Goal: Check status: Check status

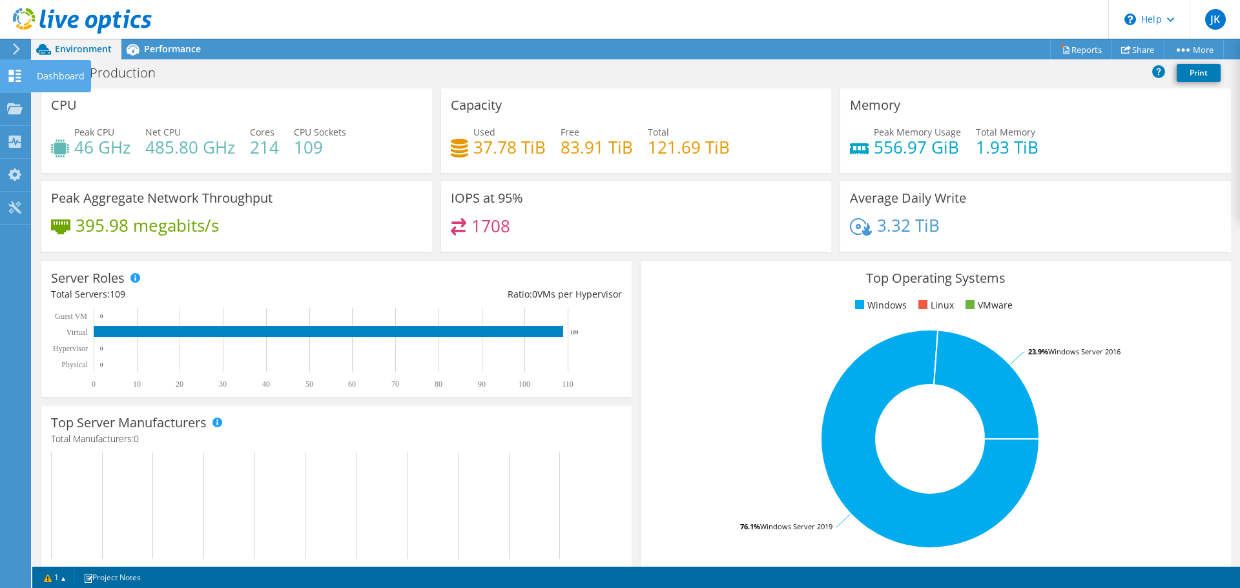
click at [68, 82] on div "Dashboard" at bounding box center [60, 76] width 61 height 32
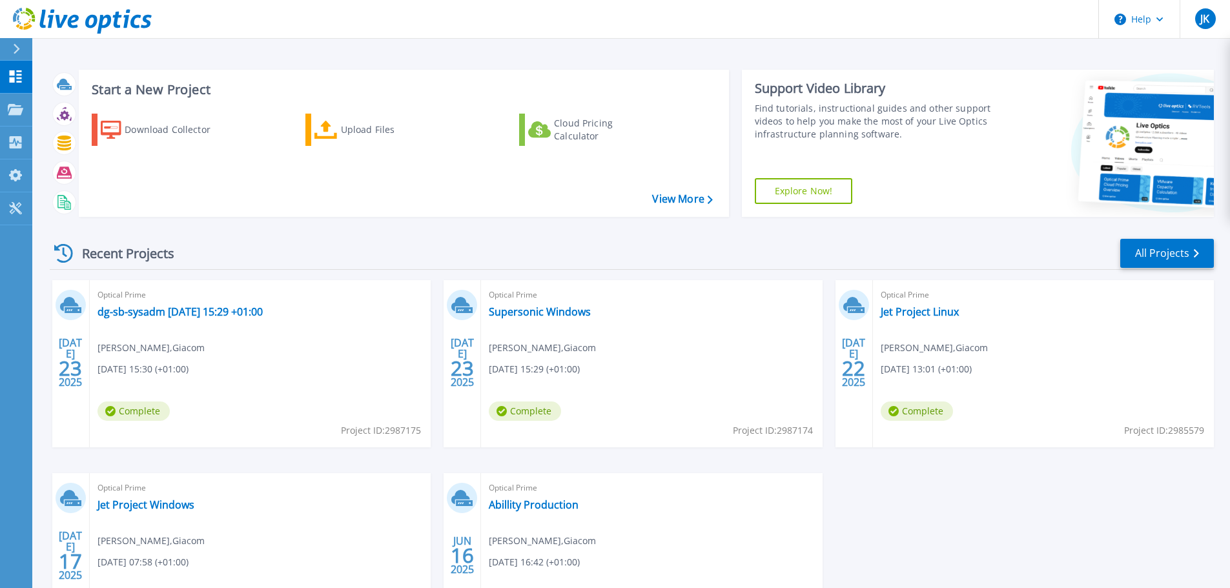
click at [19, 45] on icon at bounding box center [16, 49] width 7 height 10
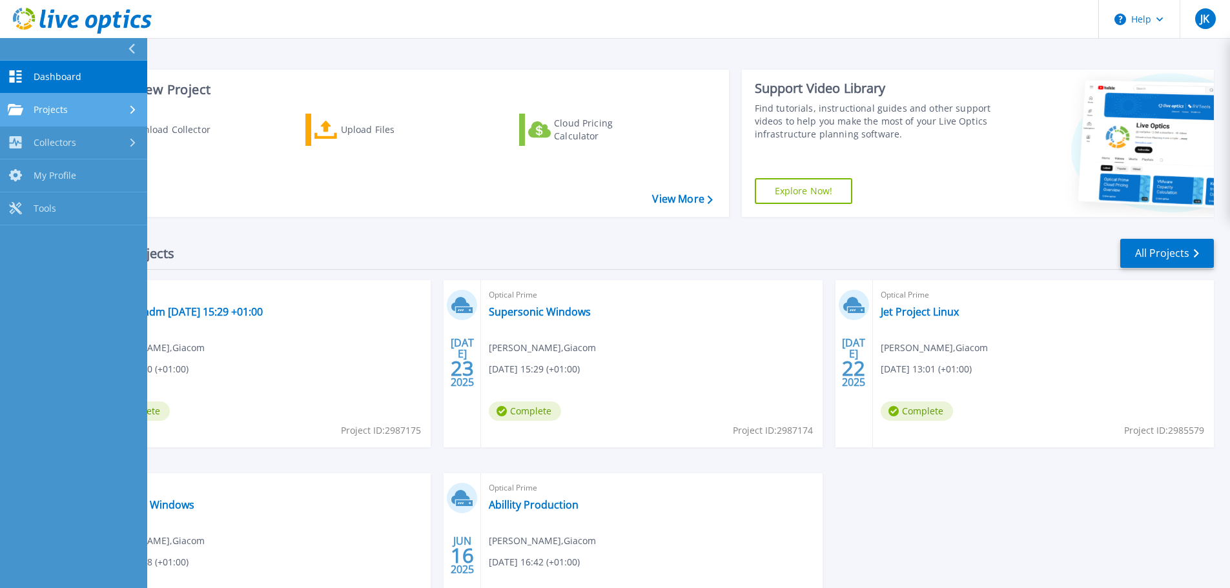
click at [78, 110] on div "Projects" at bounding box center [74, 110] width 132 height 12
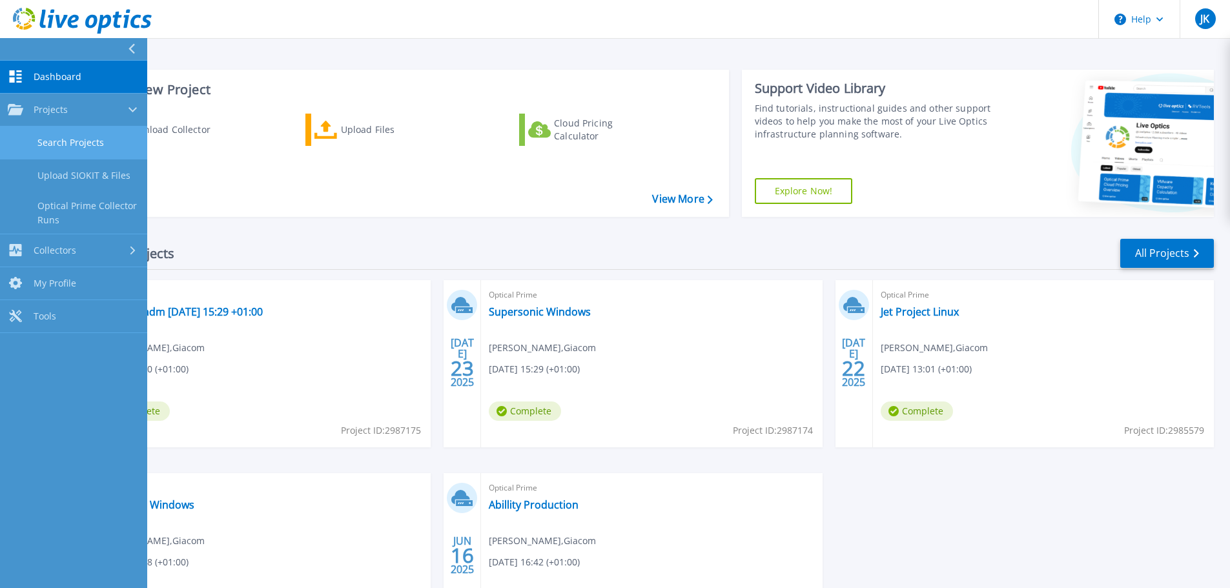
click at [75, 135] on link "Search Projects" at bounding box center [73, 143] width 147 height 33
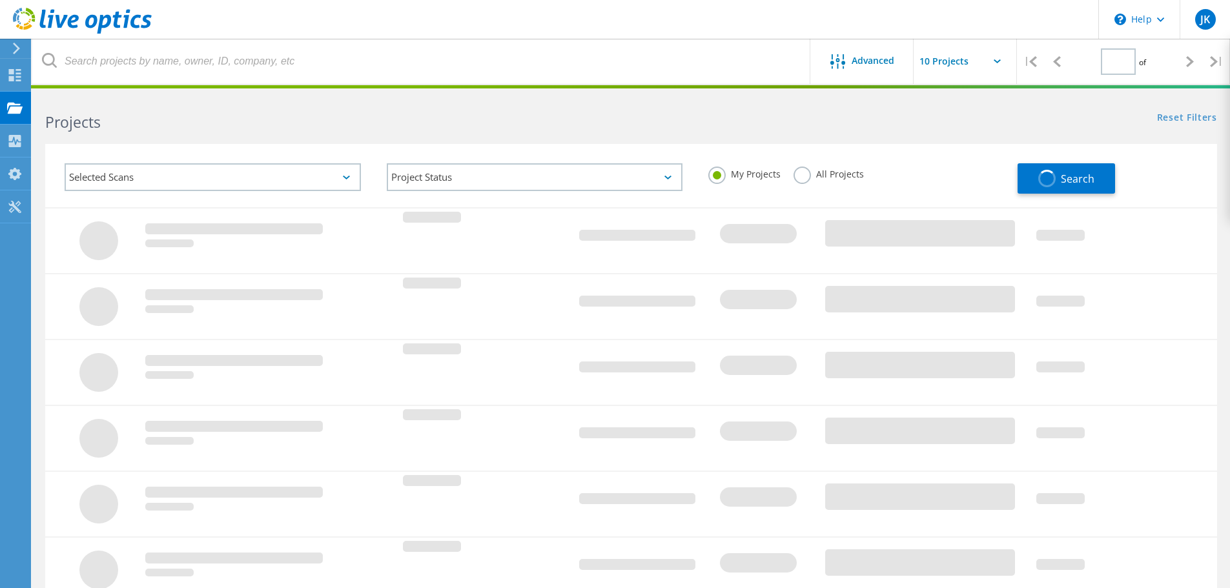
type input "1"
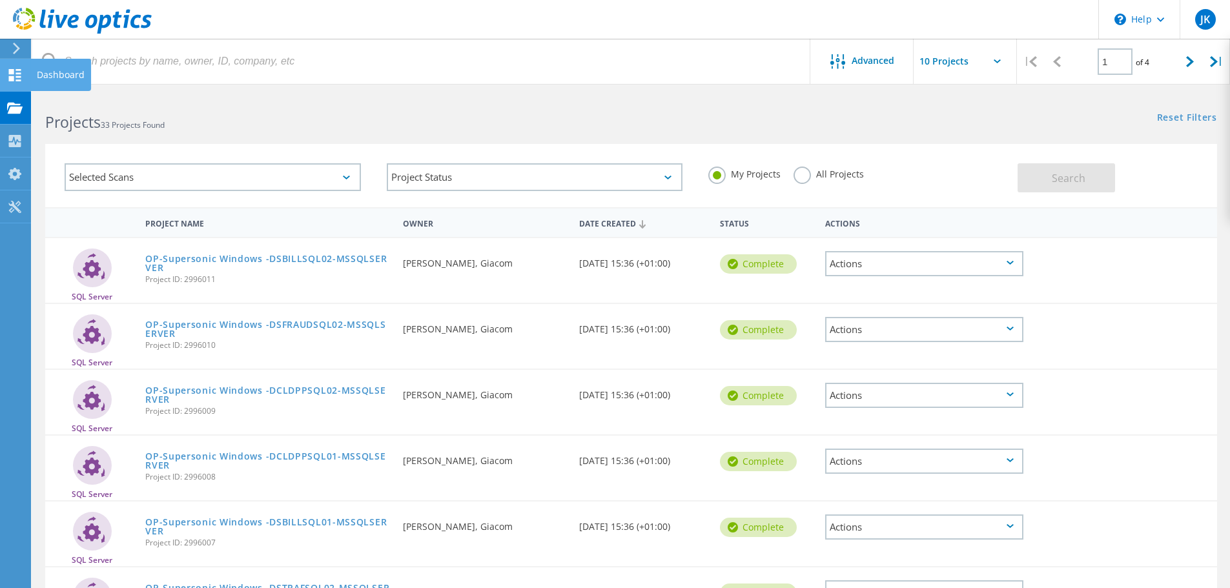
click at [83, 76] on div "Dashboard" at bounding box center [61, 74] width 48 height 9
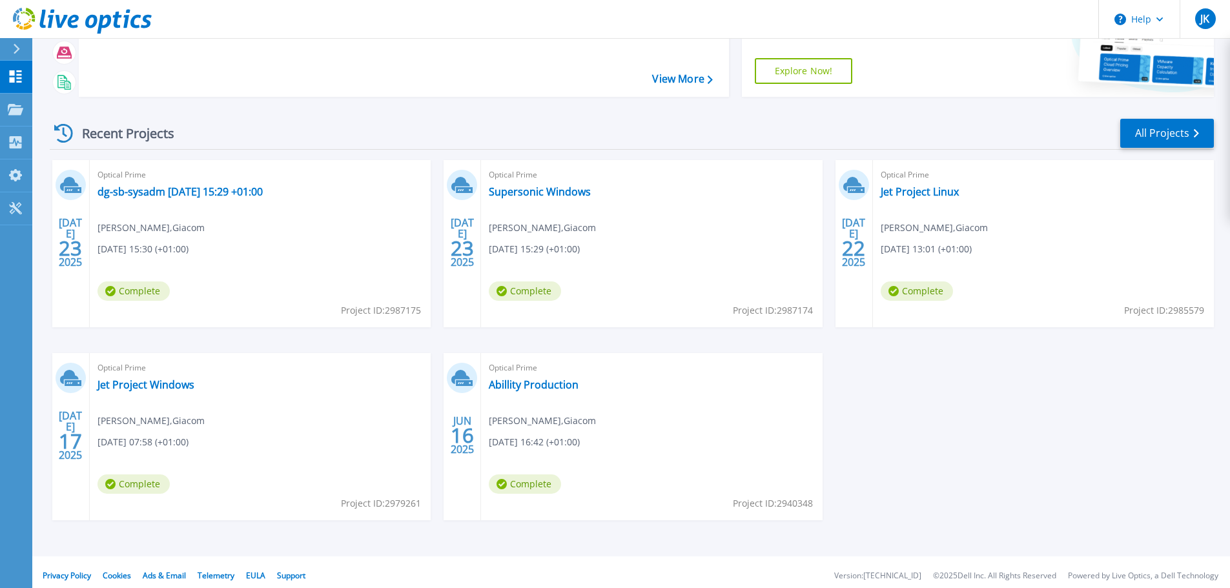
scroll to position [127, 0]
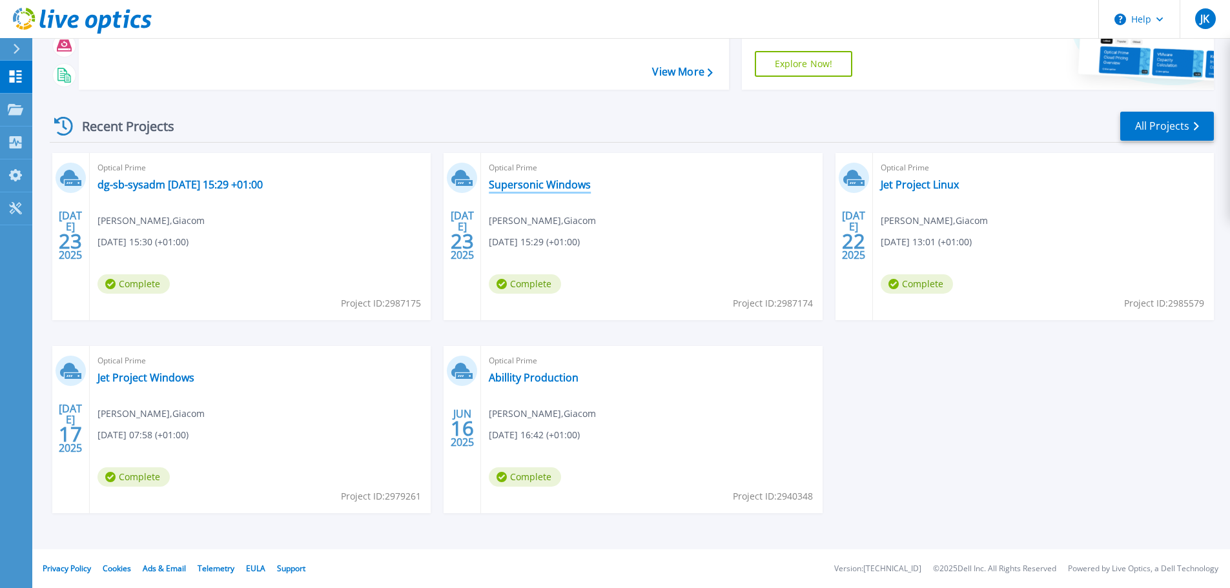
click at [522, 182] on link "Supersonic Windows" at bounding box center [540, 184] width 102 height 13
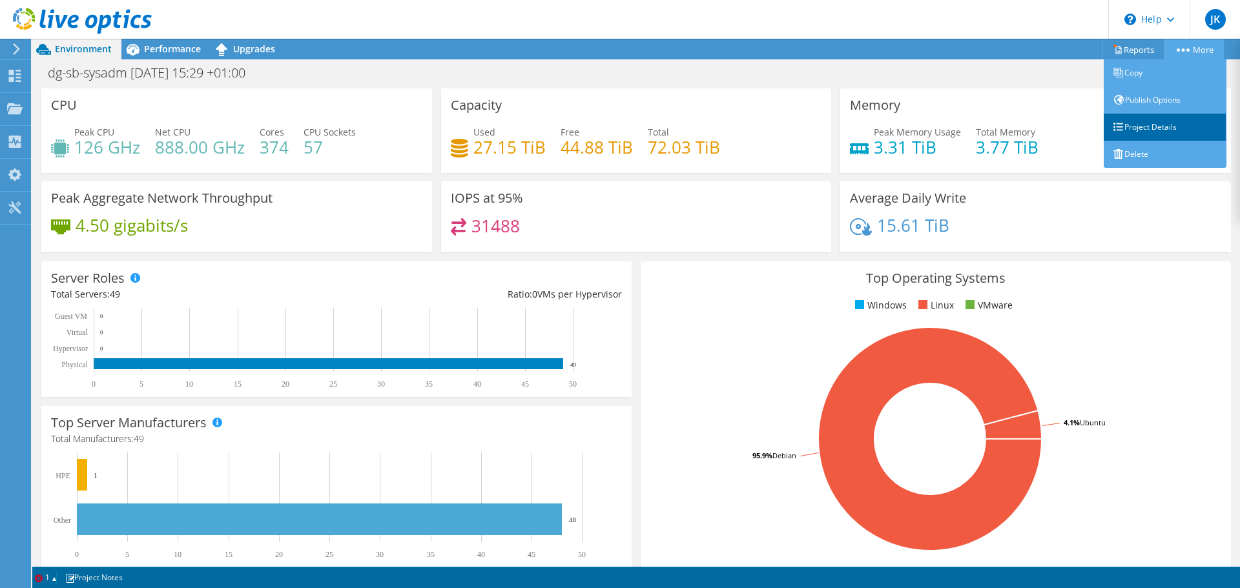
click at [1145, 130] on link "Project Details" at bounding box center [1164, 127] width 123 height 27
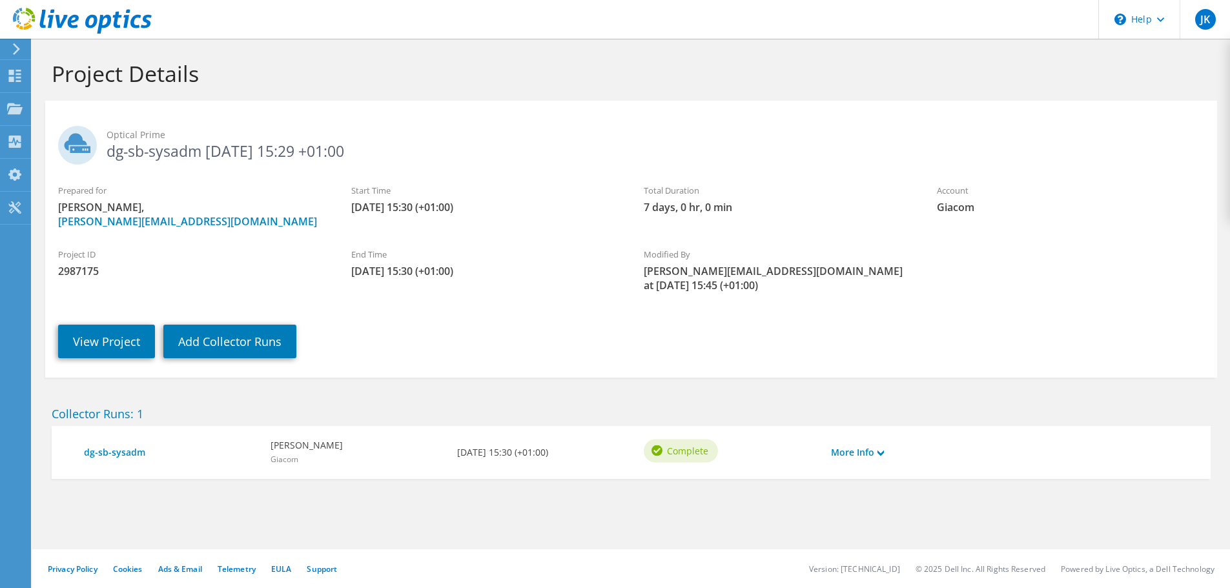
click at [164, 156] on h2 "Optical Prime dg-sb-sysadm [DATE] 15:29 +01:00" at bounding box center [631, 142] width 1146 height 32
drag, startPoint x: 1005, startPoint y: 179, endPoint x: 999, endPoint y: 169, distance: 12.1
